Goal: Information Seeking & Learning: Learn about a topic

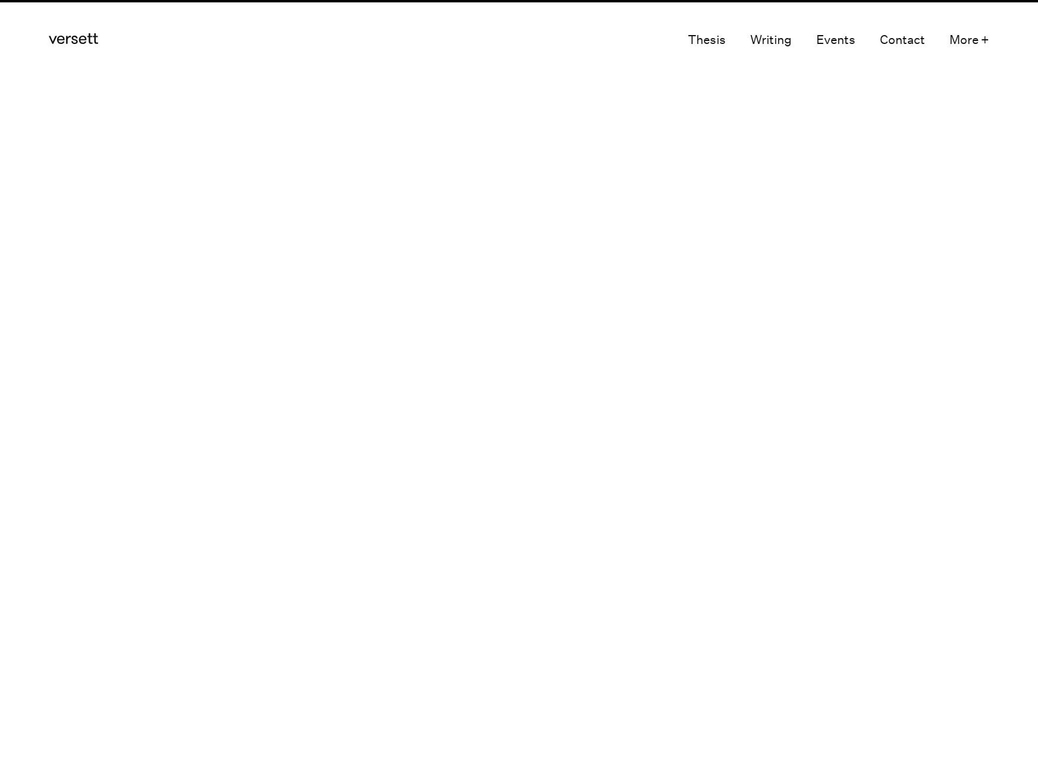
click at [259, 246] on section "Strategy Thinking Like a Software Company" at bounding box center [519, 204] width 1038 height 149
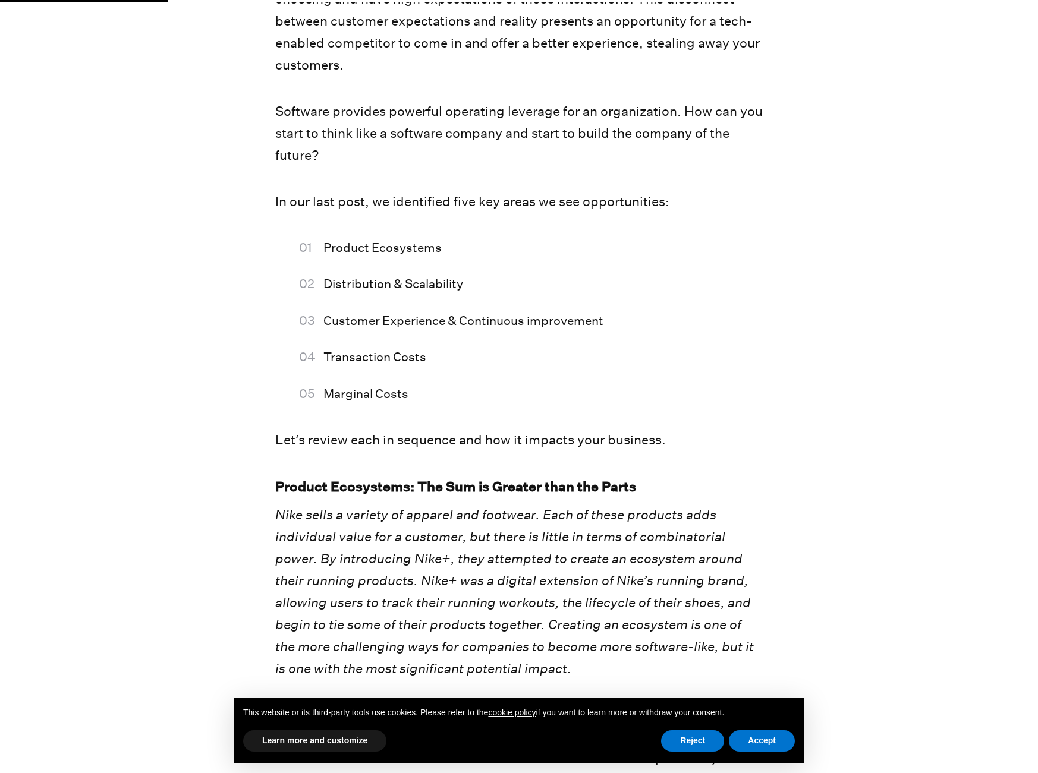
scroll to position [718, 0]
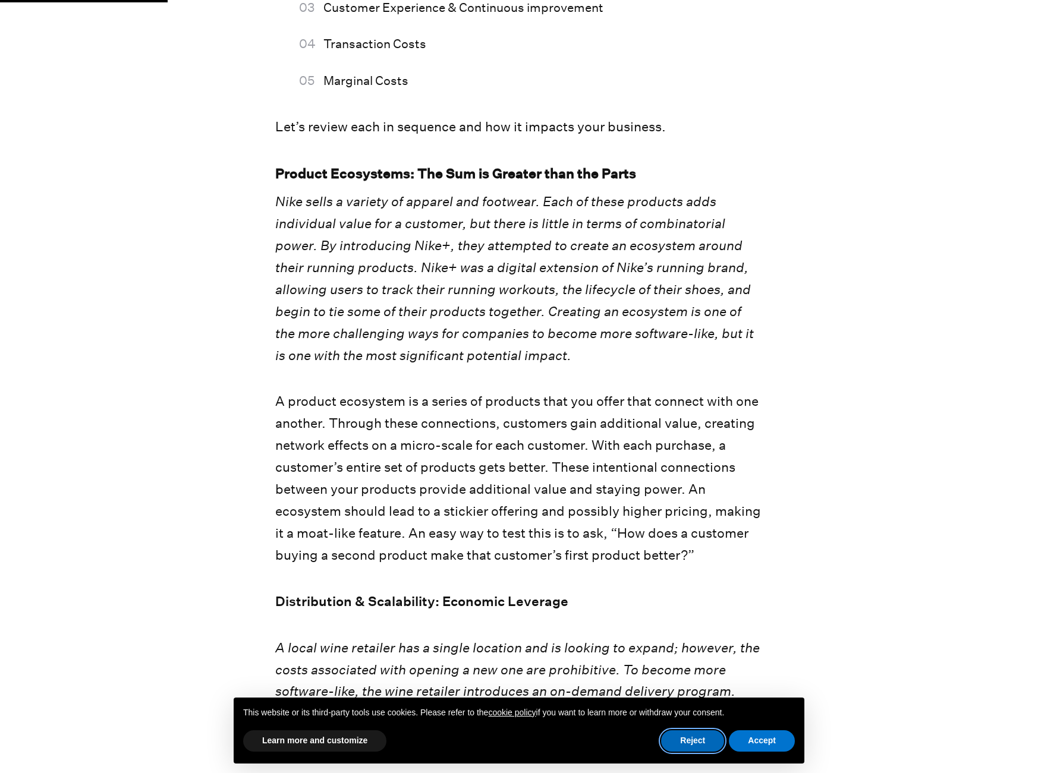
click at [696, 737] on button "Reject" at bounding box center [692, 740] width 63 height 21
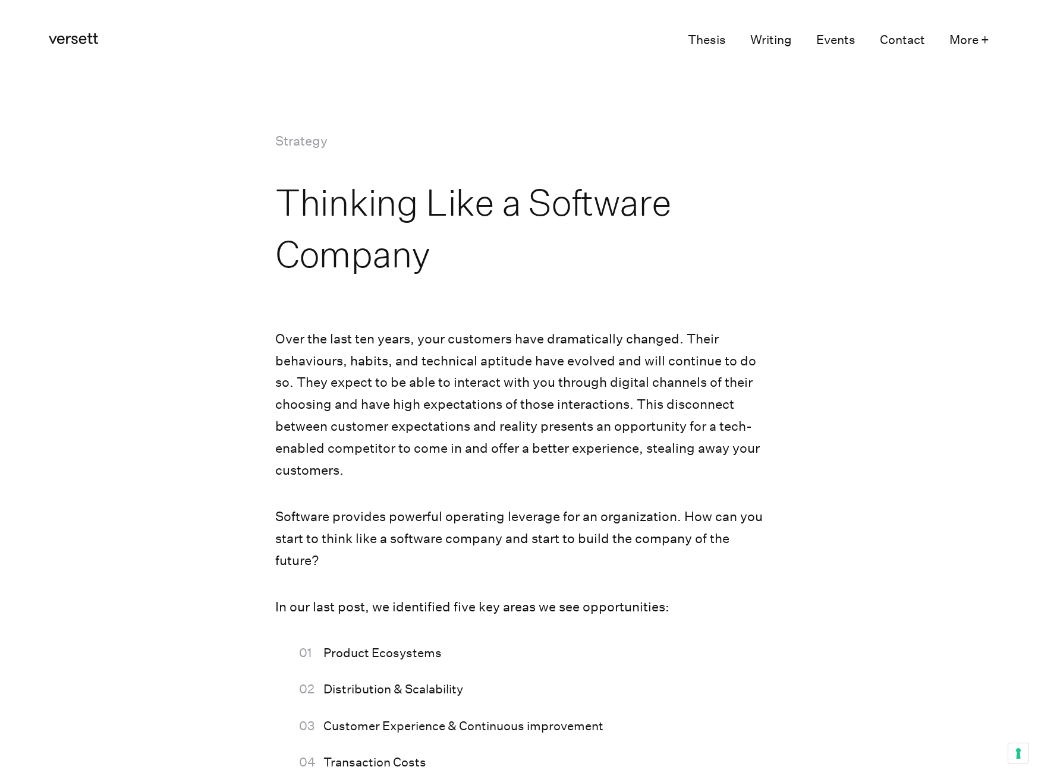
scroll to position [209, 0]
